Goal: Information Seeking & Learning: Find specific fact

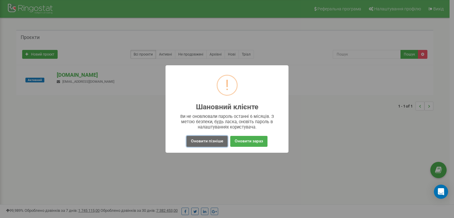
click at [202, 145] on button "Оновити пізніше" at bounding box center [207, 141] width 41 height 11
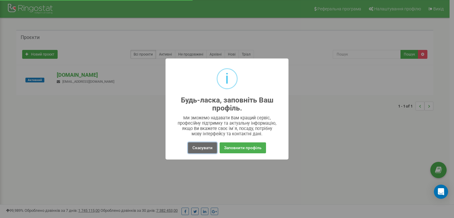
click at [212, 148] on button "Скасувати" at bounding box center [202, 148] width 29 height 11
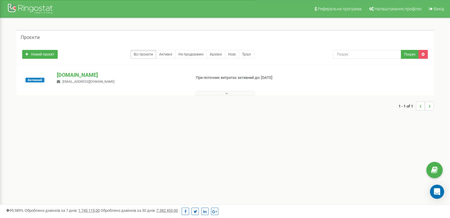
drag, startPoint x: 76, startPoint y: 69, endPoint x: 76, endPoint y: 72, distance: 3.0
click at [76, 69] on div "Активний up-and-do.com vu.soloviev@gmail.com При поточних витратах активний до:…" at bounding box center [224, 80] width 417 height 30
click at [76, 72] on p "[DOMAIN_NAME]" at bounding box center [121, 75] width 129 height 8
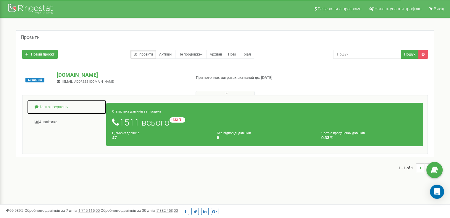
click at [55, 109] on link "Центр звернень" at bounding box center [67, 107] width 80 height 14
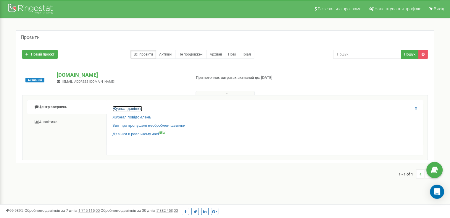
click at [136, 109] on link "Журнал дзвінків" at bounding box center [127, 109] width 30 height 6
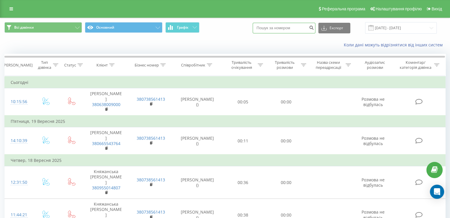
click at [286, 28] on input at bounding box center [284, 28] width 63 height 11
click at [277, 27] on input at bounding box center [284, 28] width 63 height 11
type input "0675883285"
click at [314, 26] on icon "submit" at bounding box center [311, 27] width 5 height 4
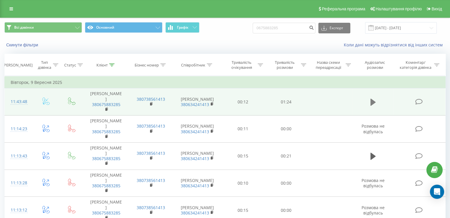
click at [372, 100] on icon at bounding box center [372, 102] width 5 height 7
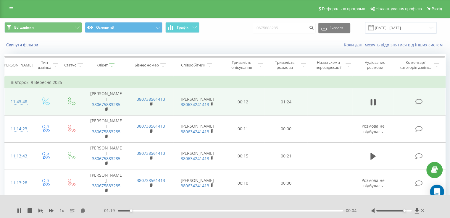
drag, startPoint x: 394, startPoint y: 211, endPoint x: 405, endPoint y: 212, distance: 11.0
click at [405, 212] on div at bounding box center [398, 211] width 54 height 6
